Goal: Information Seeking & Learning: Learn about a topic

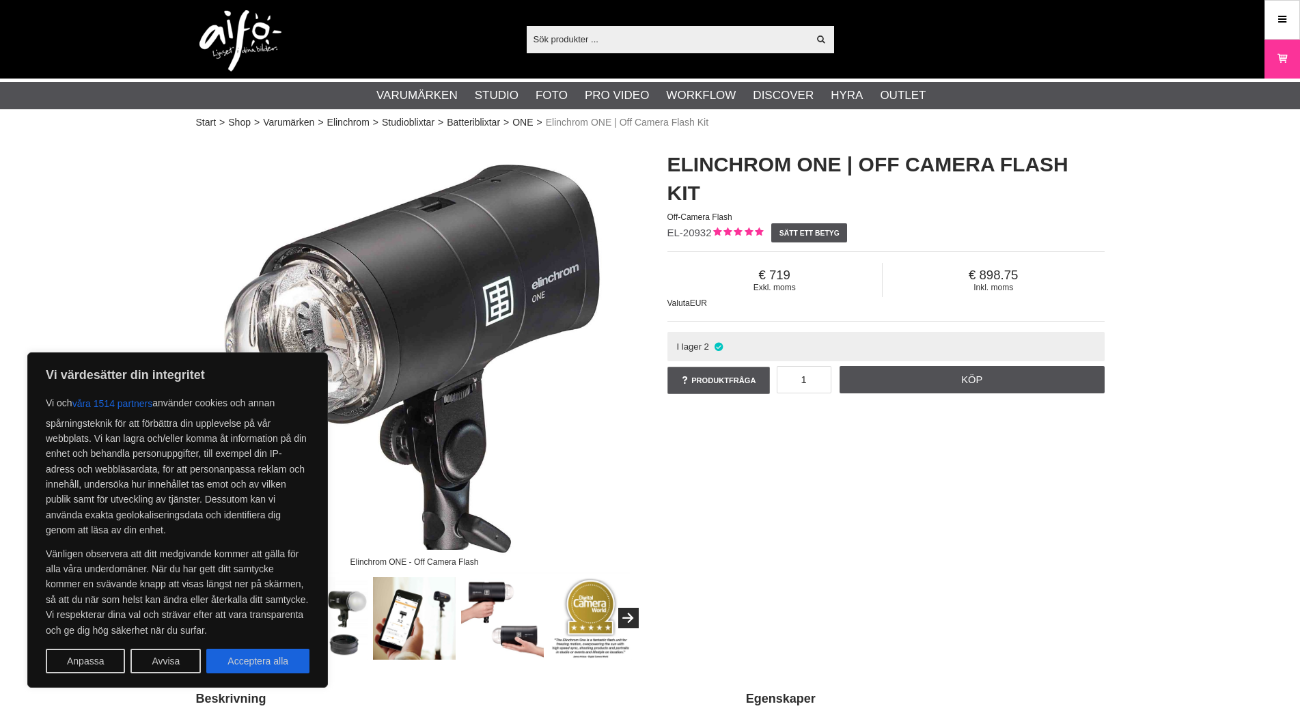
click at [756, 521] on div "Elinchrom ONE - Off Camera Flash Elinchrom ONE | Off Camera Flash Kit Off-Camer…" at bounding box center [650, 398] width 942 height 523
click at [253, 660] on button "Acceptera alla" at bounding box center [257, 661] width 103 height 25
checkbox input "true"
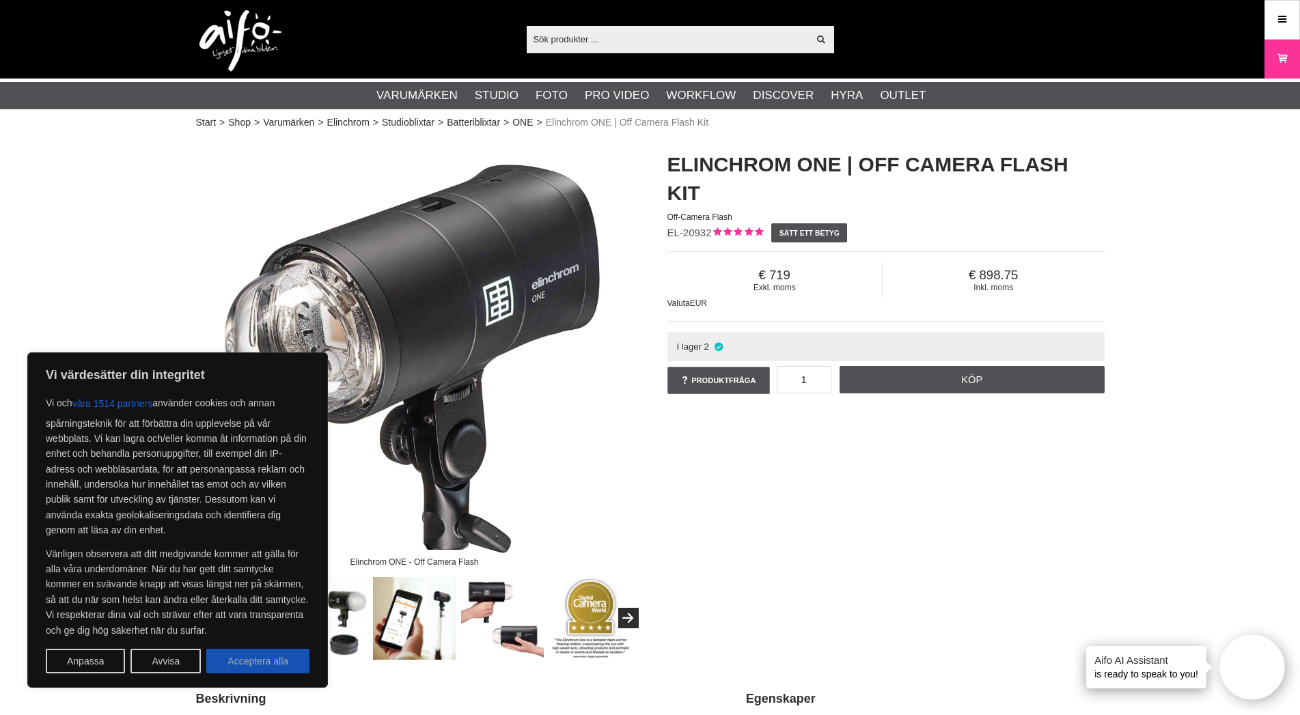
checkbox input "true"
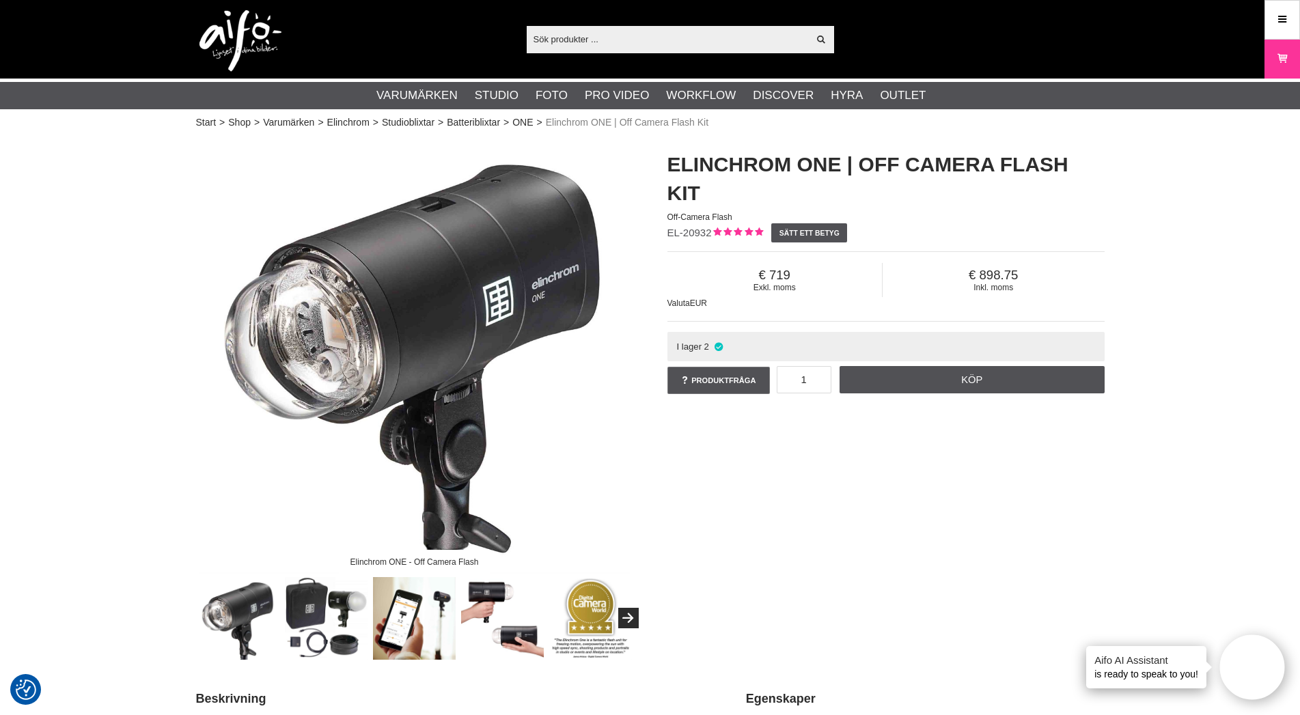
click at [414, 608] on img at bounding box center [414, 618] width 83 height 83
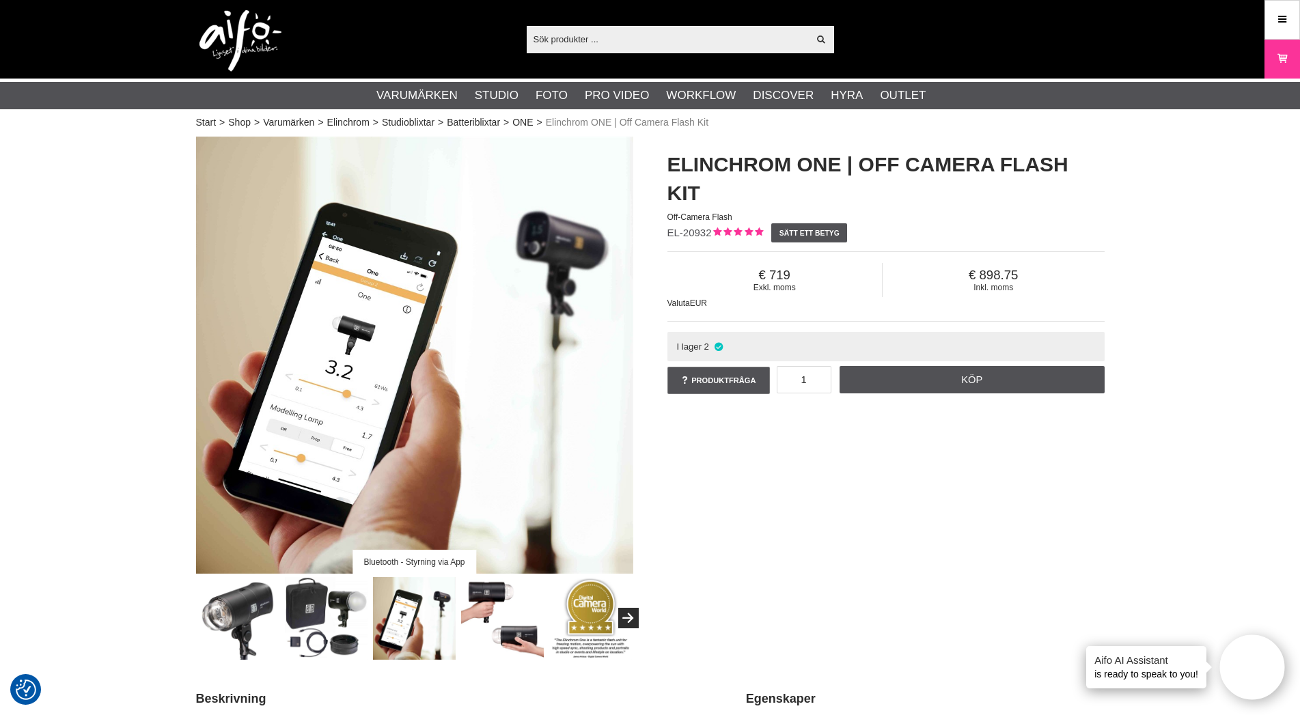
click at [326, 618] on img at bounding box center [326, 618] width 83 height 83
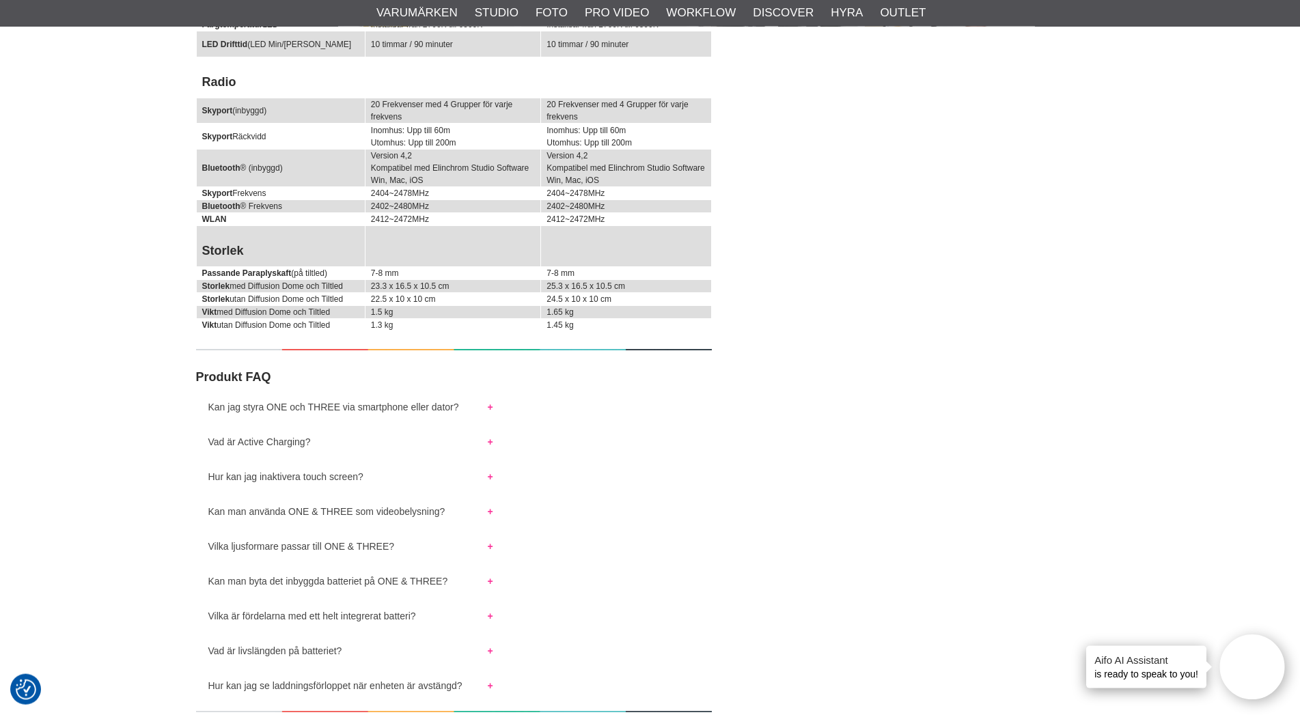
scroll to position [6060, 0]
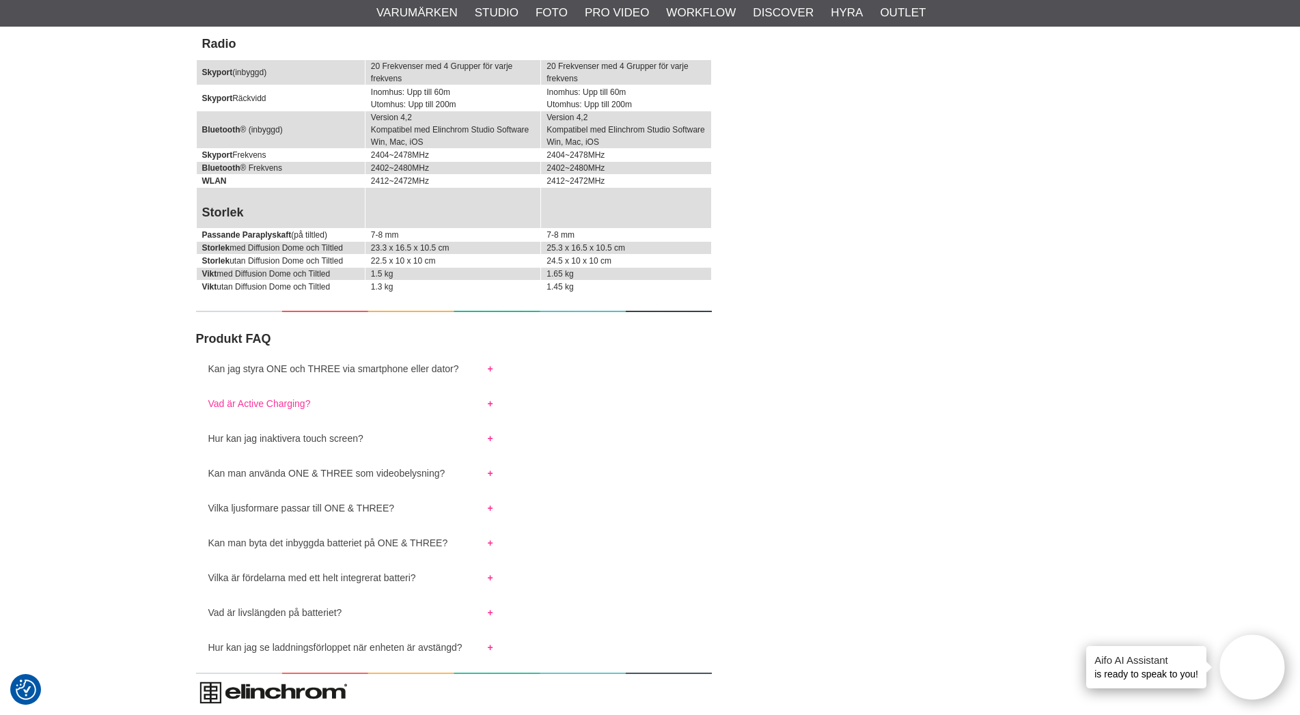
click at [229, 409] on button "Vad är Active Charging?" at bounding box center [350, 400] width 309 height 18
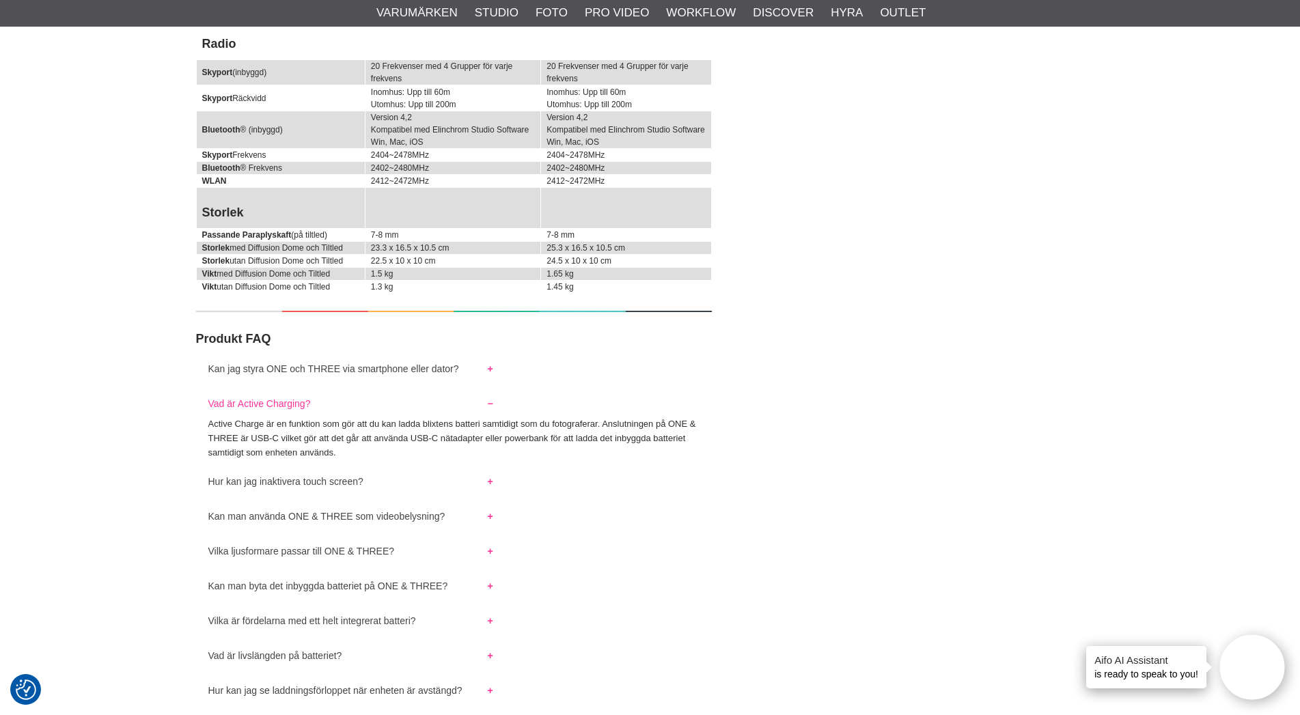
click at [229, 409] on button "Vad är Active Charging?" at bounding box center [350, 400] width 309 height 18
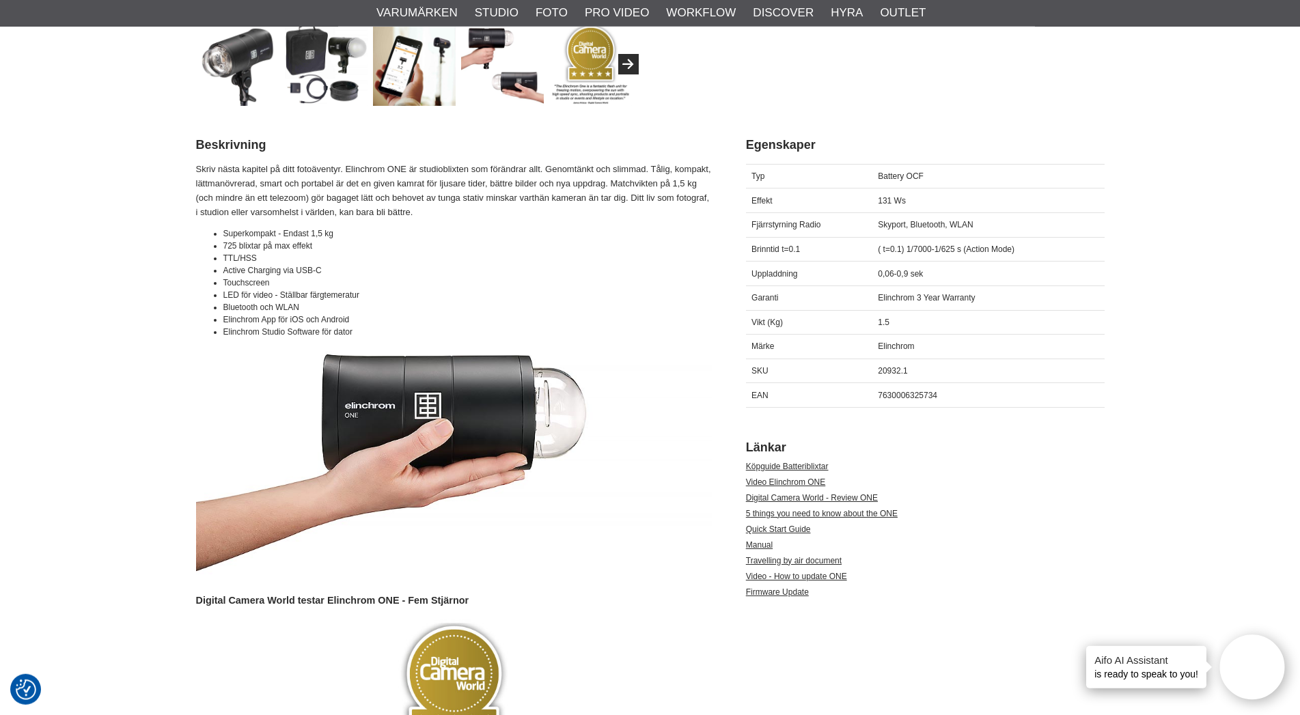
scroll to position [488, 0]
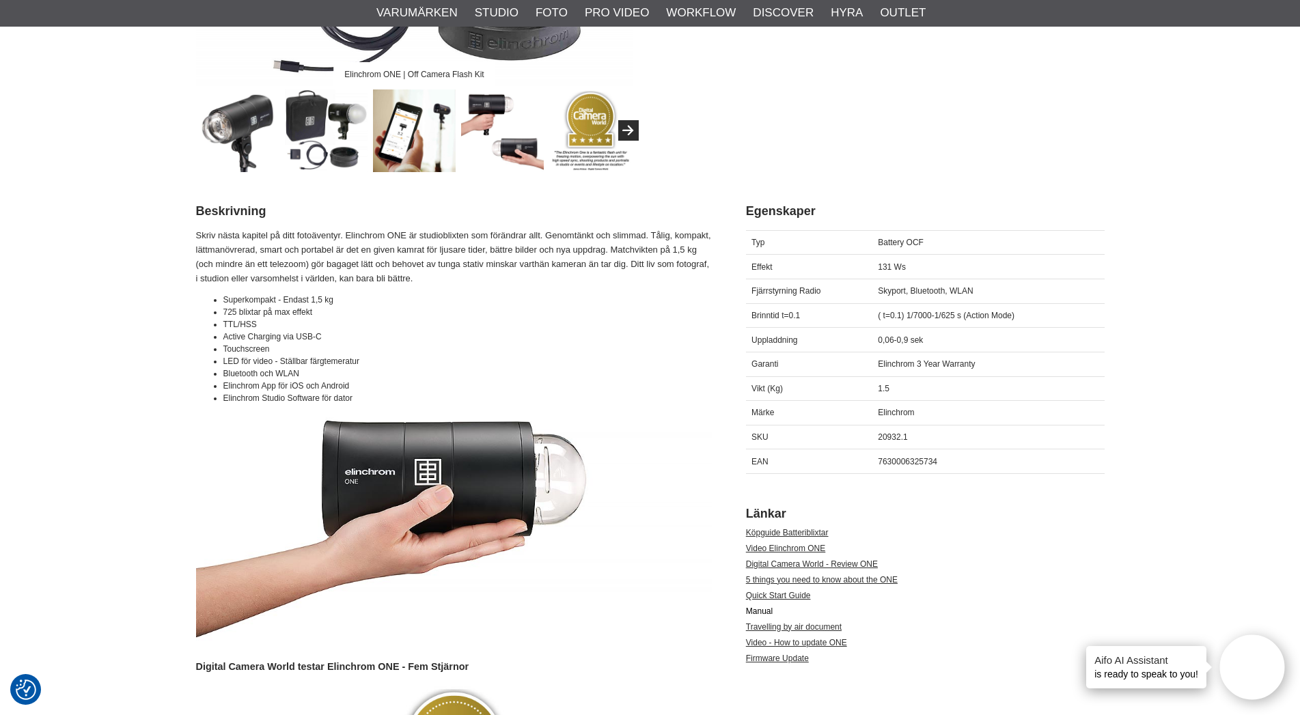
click at [753, 613] on link "Manual" at bounding box center [759, 611] width 27 height 10
click at [1069, 548] on li "Video Elinchrom ONE" at bounding box center [925, 550] width 359 height 16
click at [777, 549] on link "Video Elinchrom ONE" at bounding box center [786, 549] width 80 height 10
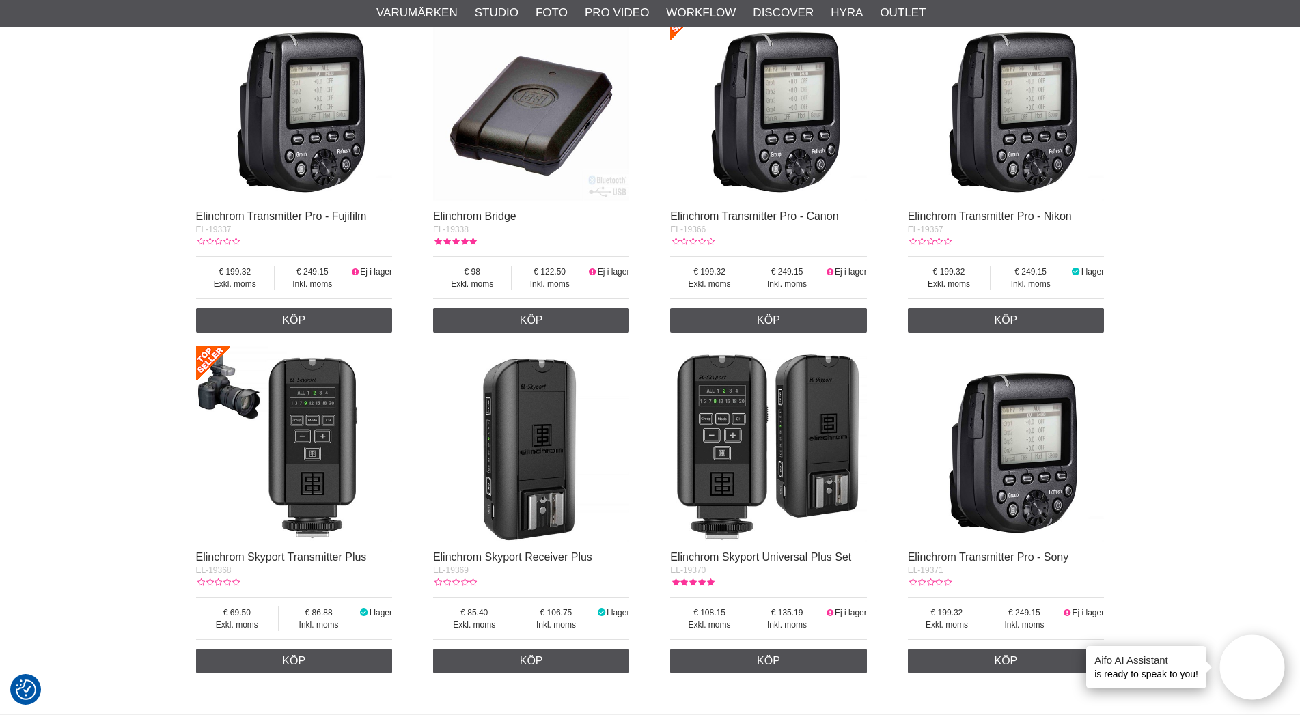
scroll to position [975, 0]
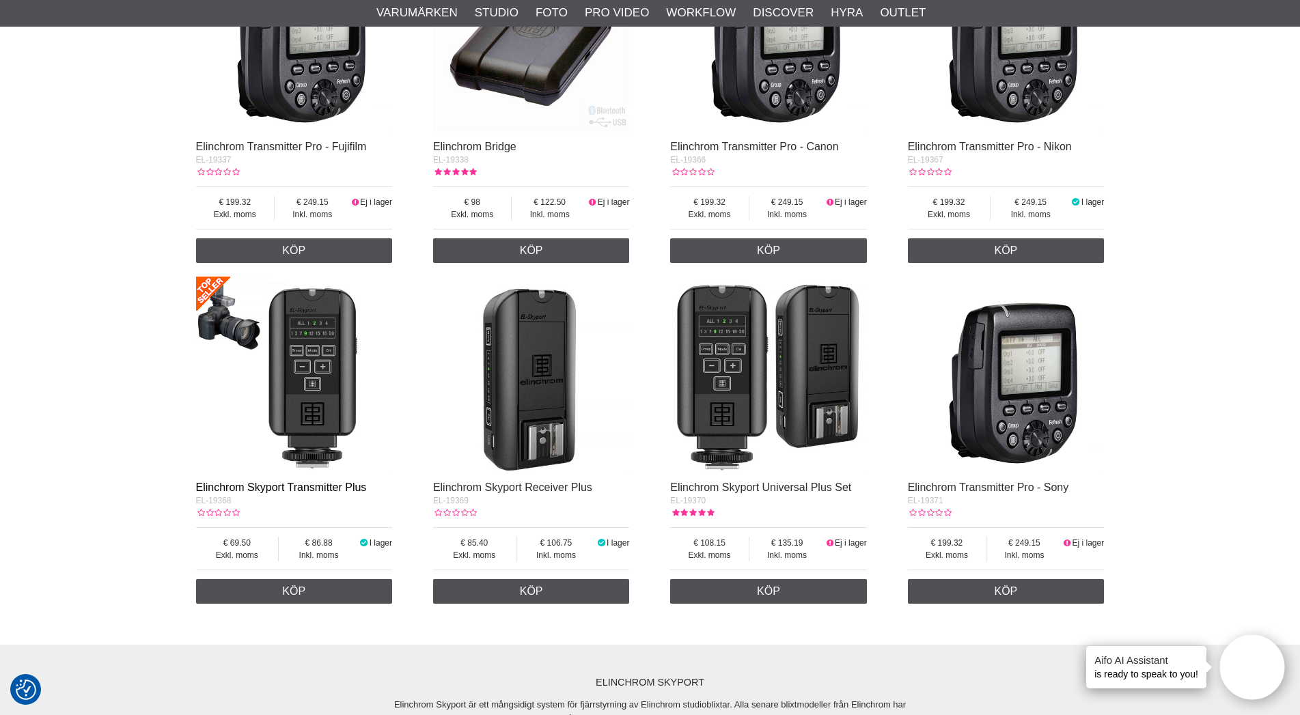
click at [271, 493] on link "Elinchrom Skyport Transmitter Plus" at bounding box center [281, 487] width 171 height 12
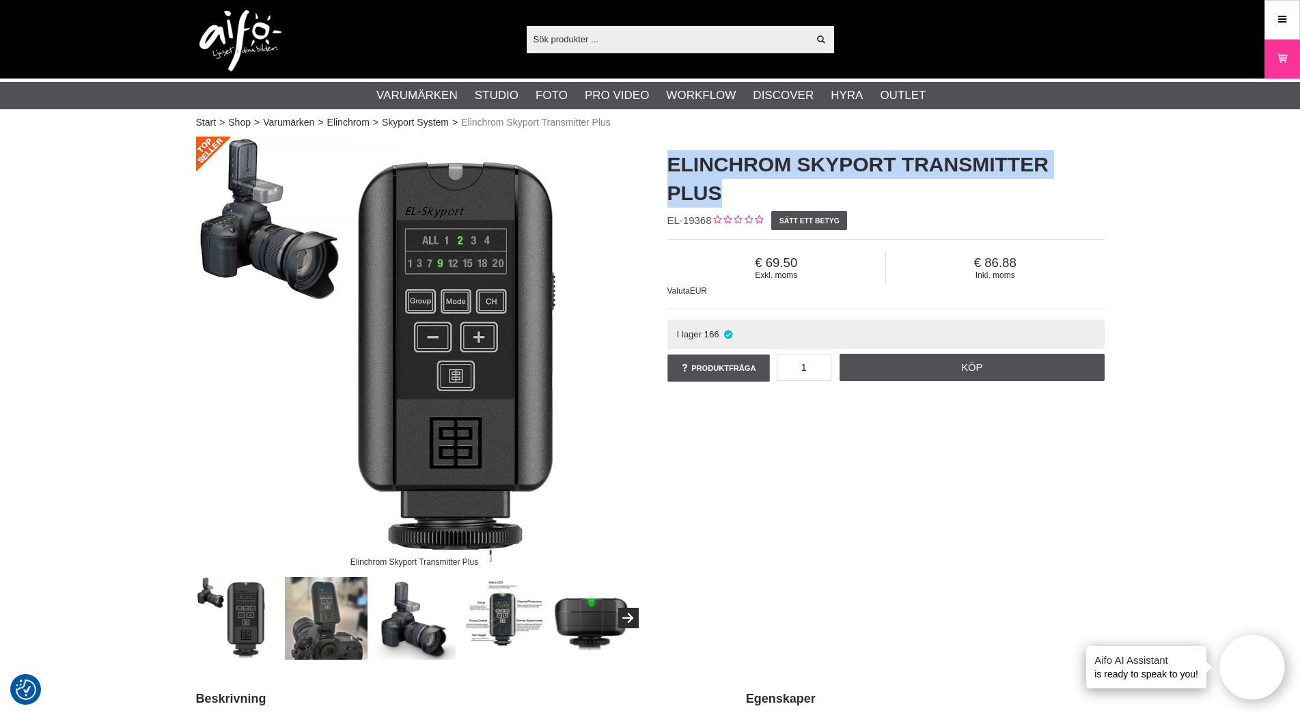
drag, startPoint x: 1090, startPoint y: 163, endPoint x: 664, endPoint y: 152, distance: 425.6
click at [664, 152] on div "Elinchrom Skyport Transmitter Plus EL-19368 Sätt ett betyg Exkl. moms 69.50 Ink…" at bounding box center [885, 268] width 471 height 262
copy h1 "Elinchrom Skyport Transmitter Plus"
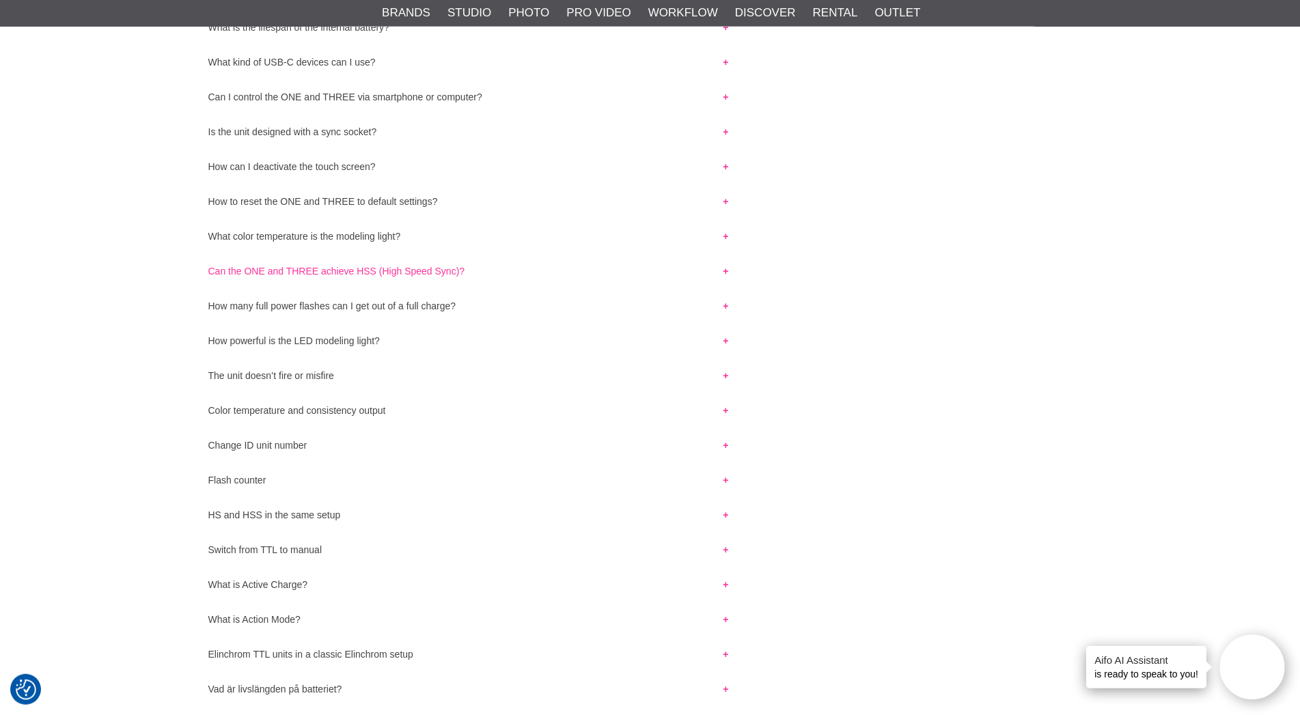
scroll to position [906, 0]
